Goal: Navigation & Orientation: Find specific page/section

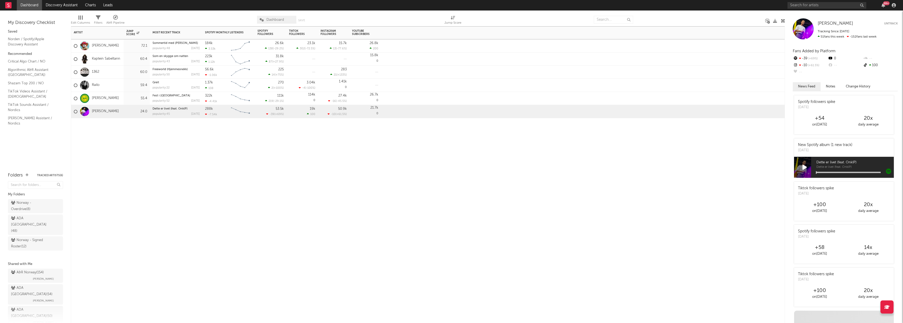
click at [205, 153] on div "Artist Notifications Jump Score Most Recent Track Popularity Released Spotify M…" at bounding box center [428, 174] width 714 height 297
click at [23, 237] on div "Norway - Signed Roster ( 12 )" at bounding box center [29, 243] width 37 height 13
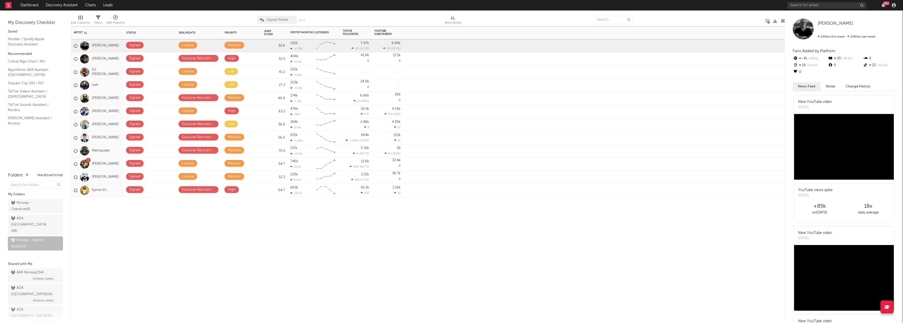
click at [138, 229] on div "Artist Notifications Status Edit settings for Status Deal Rights Edit settings …" at bounding box center [428, 174] width 714 height 297
click at [43, 217] on div "ADA Norway ( 48 )" at bounding box center [29, 224] width 37 height 19
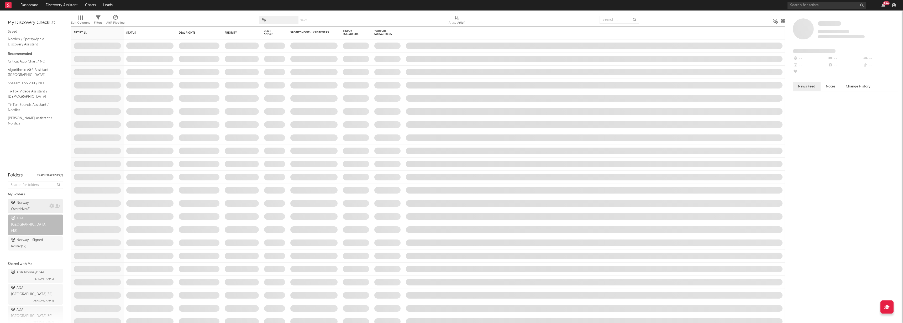
click at [35, 208] on div "Norway - Overdrive ( 8 )" at bounding box center [29, 206] width 37 height 13
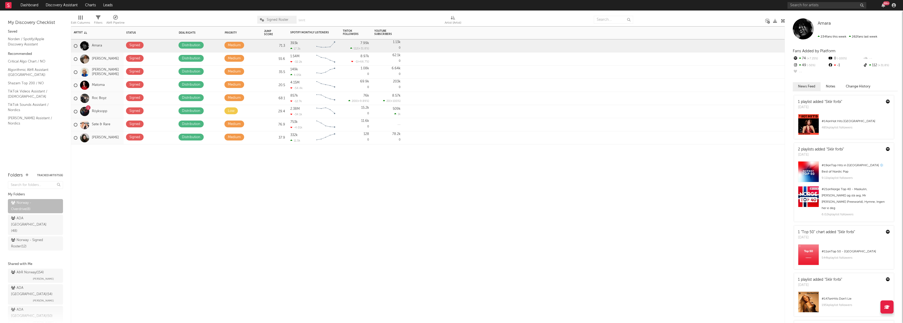
click at [258, 189] on div "Artist Notifications Status Edit settings for Status Deal Rights Edit settings …" at bounding box center [428, 174] width 714 height 297
click at [136, 181] on div "Artist Notifications Status Edit settings for Status Deal Rights Edit settings …" at bounding box center [428, 174] width 714 height 297
click at [40, 237] on div "Norway - Signed Roster ( 12 )" at bounding box center [29, 243] width 37 height 13
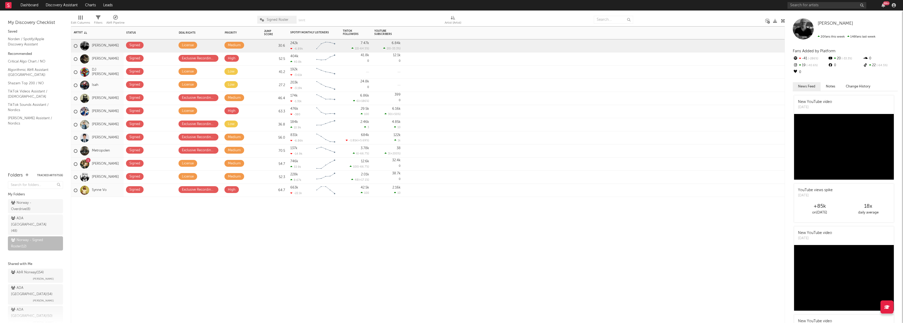
click at [151, 242] on div "Artist Notifications Status Edit settings for Status Deal Rights Edit settings …" at bounding box center [428, 174] width 714 height 297
click at [35, 219] on div "ADA Norway ( 48 )" at bounding box center [29, 224] width 37 height 19
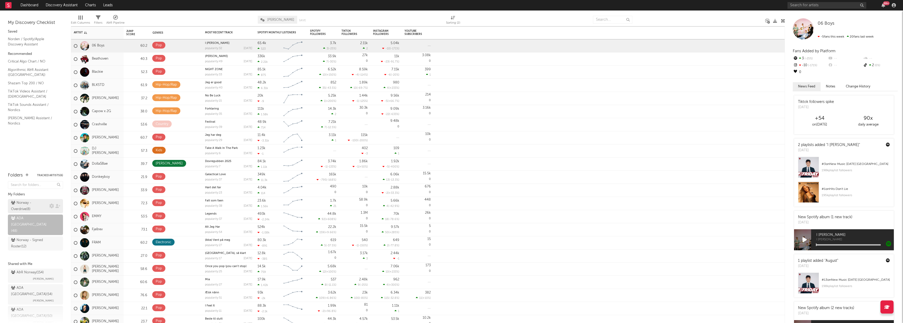
click at [28, 204] on div "Norway - Overdrive ( 8 )" at bounding box center [29, 206] width 37 height 13
